Goal: Task Accomplishment & Management: Manage account settings

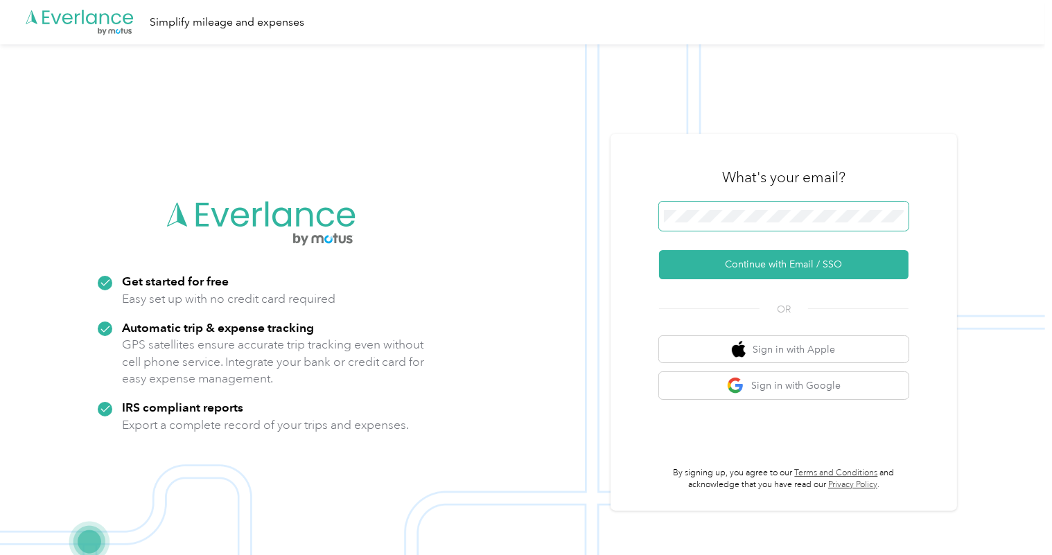
click at [778, 208] on span at bounding box center [783, 216] width 249 height 29
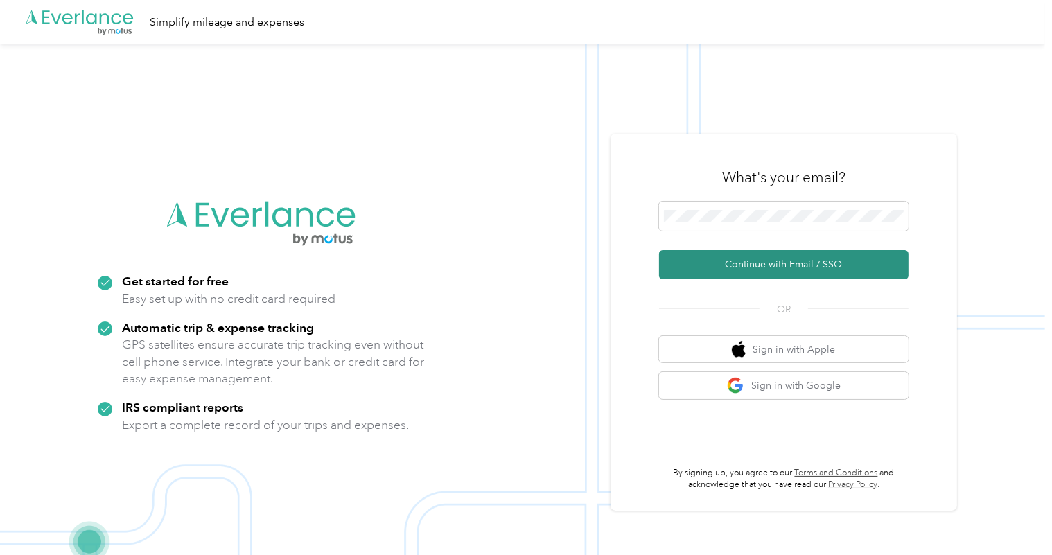
click at [785, 256] on button "Continue with Email / SSO" at bounding box center [783, 264] width 249 height 29
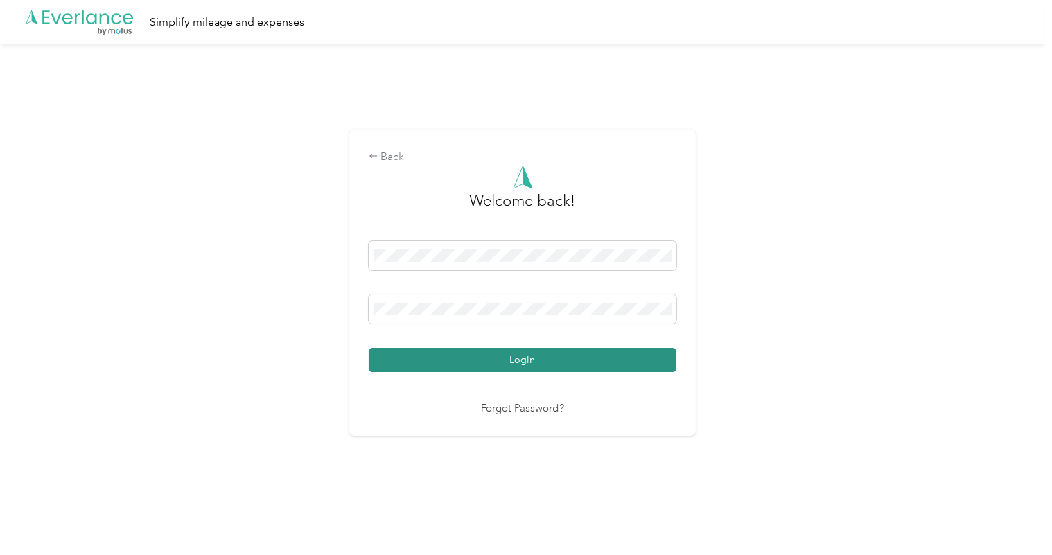
click at [533, 353] on button "Login" at bounding box center [523, 360] width 308 height 24
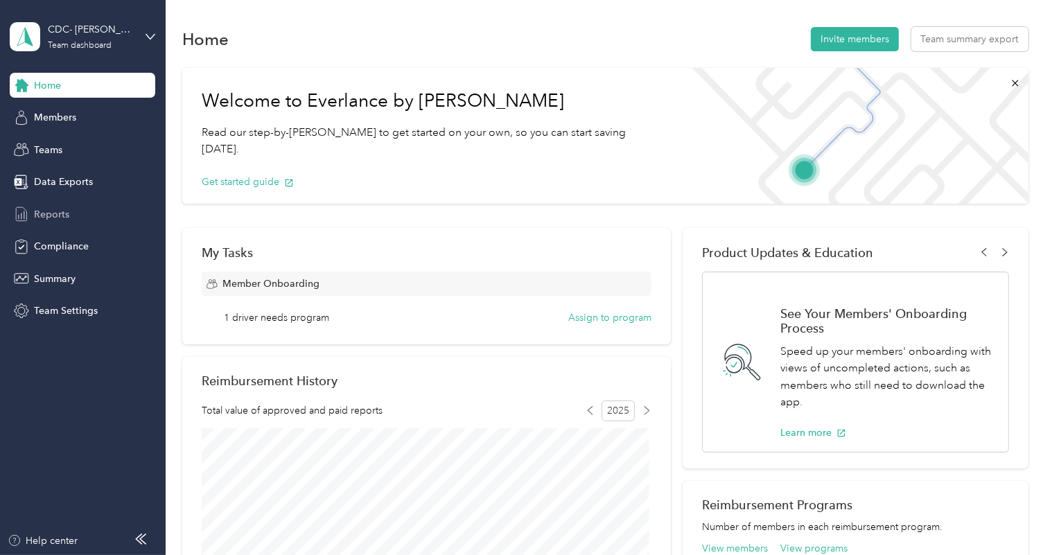
click at [55, 212] on span "Reports" at bounding box center [51, 214] width 35 height 15
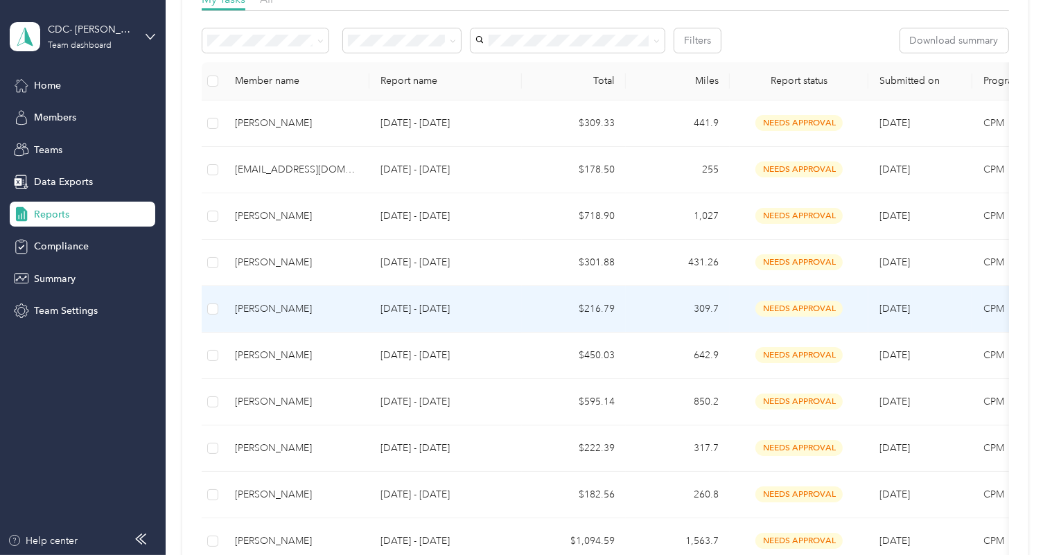
scroll to position [378, 0]
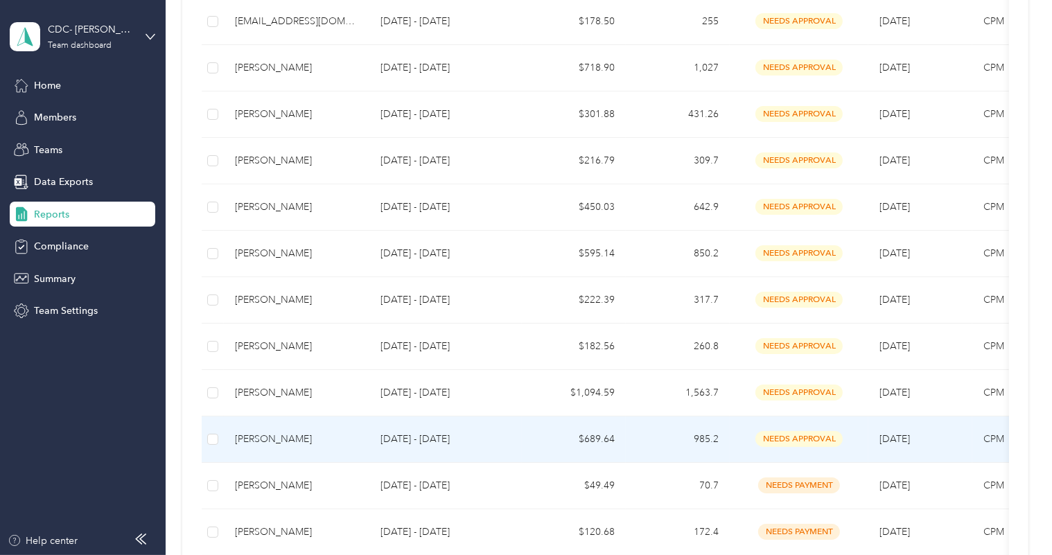
click at [206, 438] on td at bounding box center [213, 439] width 22 height 46
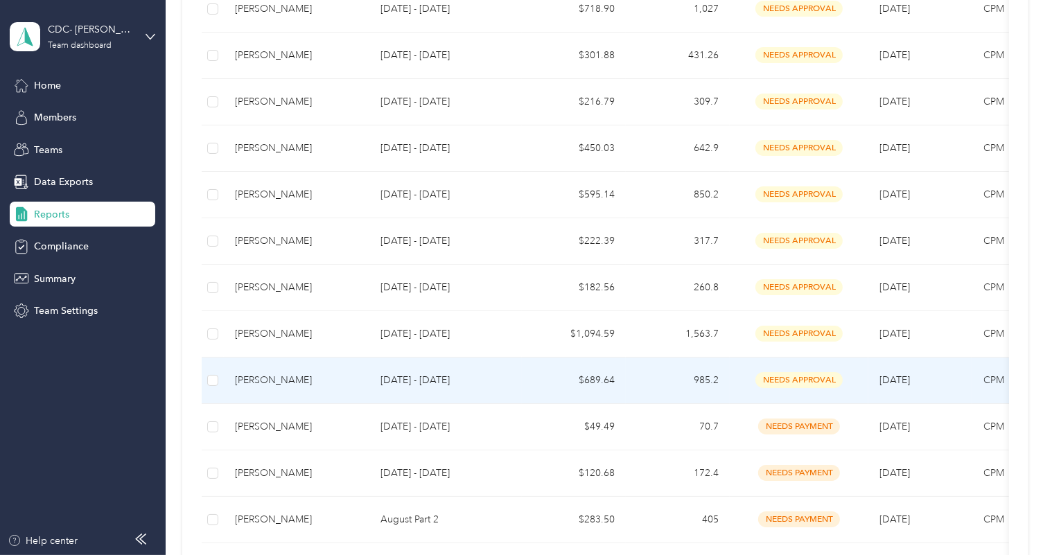
scroll to position [441, 0]
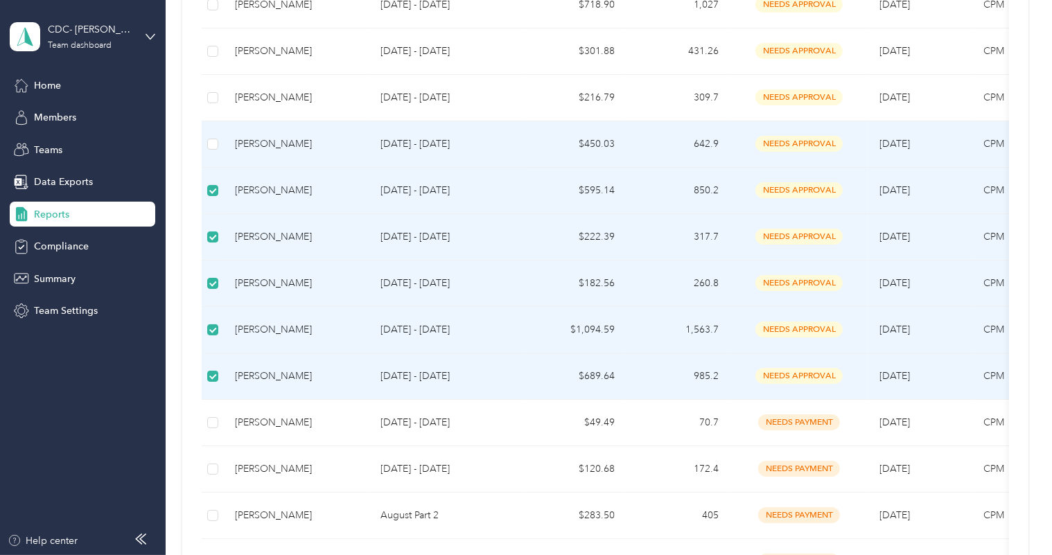
click at [219, 146] on td at bounding box center [213, 144] width 22 height 46
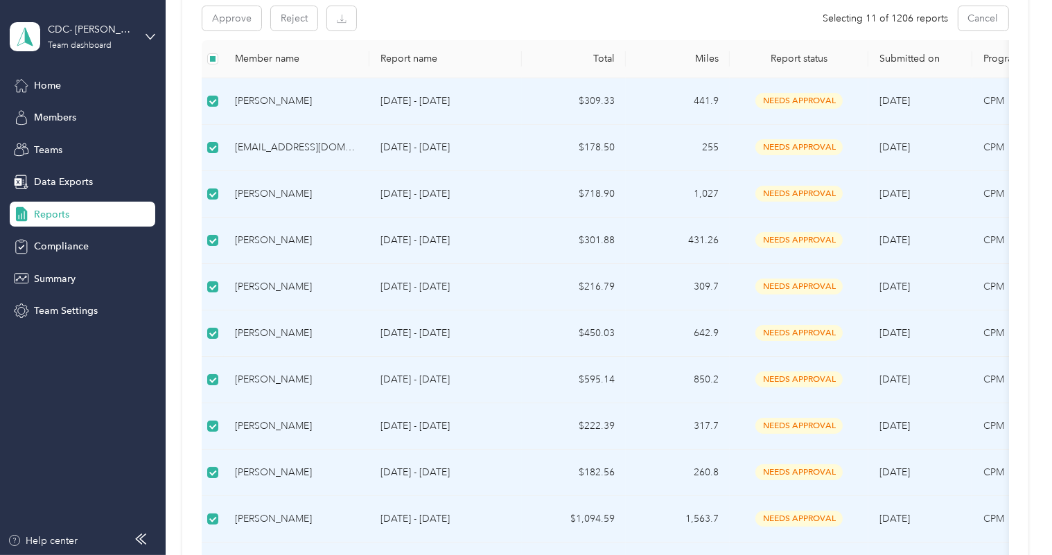
scroll to position [62, 0]
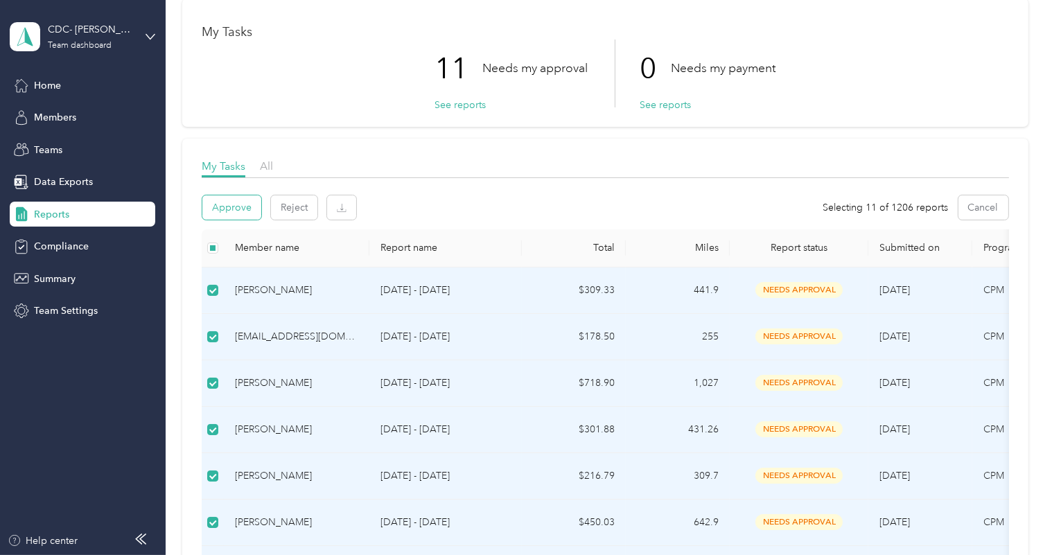
click at [233, 204] on button "Approve" at bounding box center [231, 207] width 59 height 24
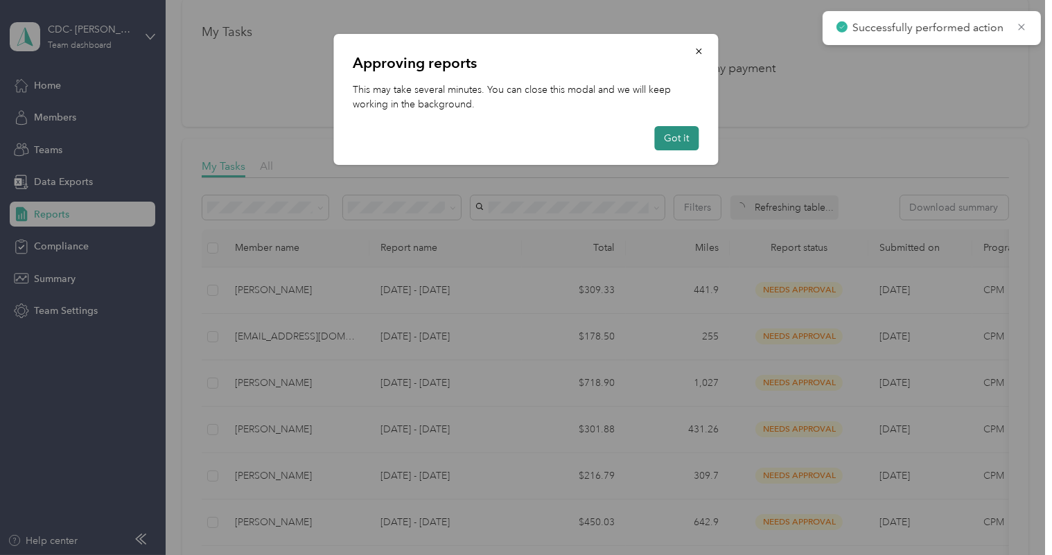
click at [677, 132] on button "Got it" at bounding box center [677, 138] width 44 height 24
